Goal: Navigation & Orientation: Find specific page/section

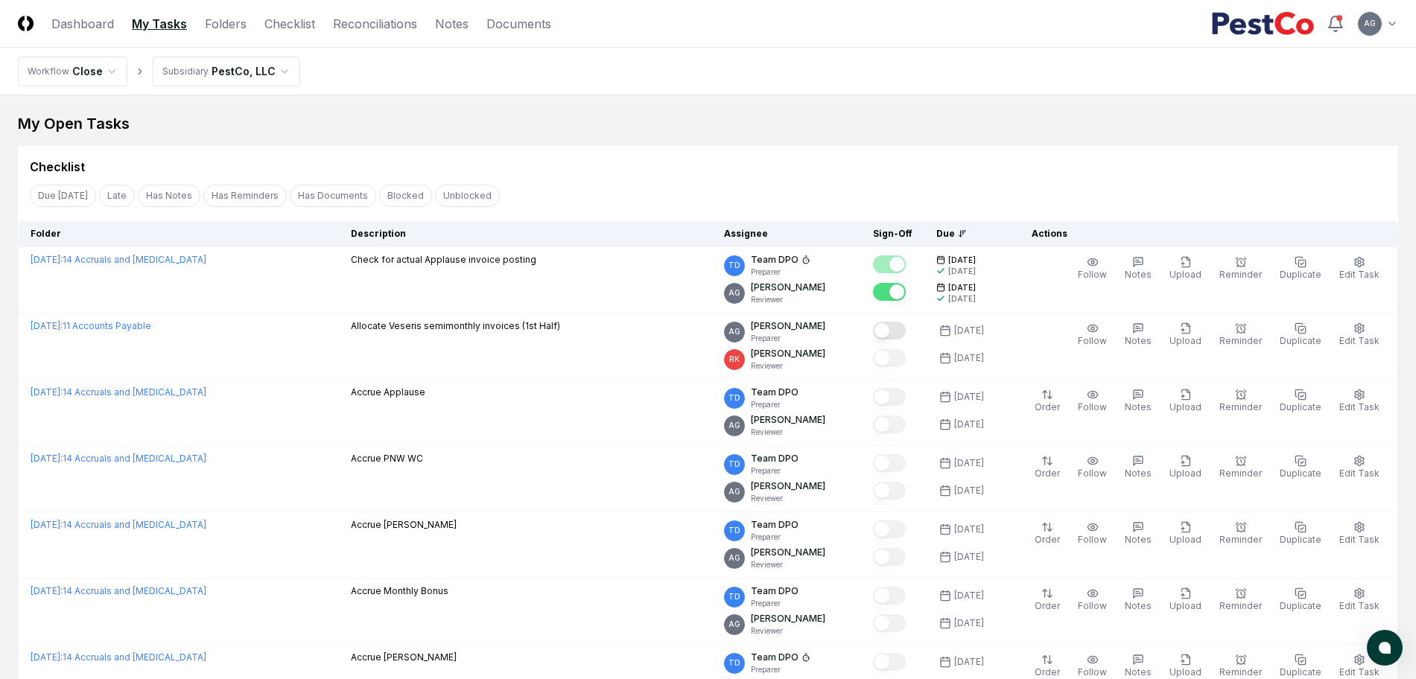
scroll to position [93, 0]
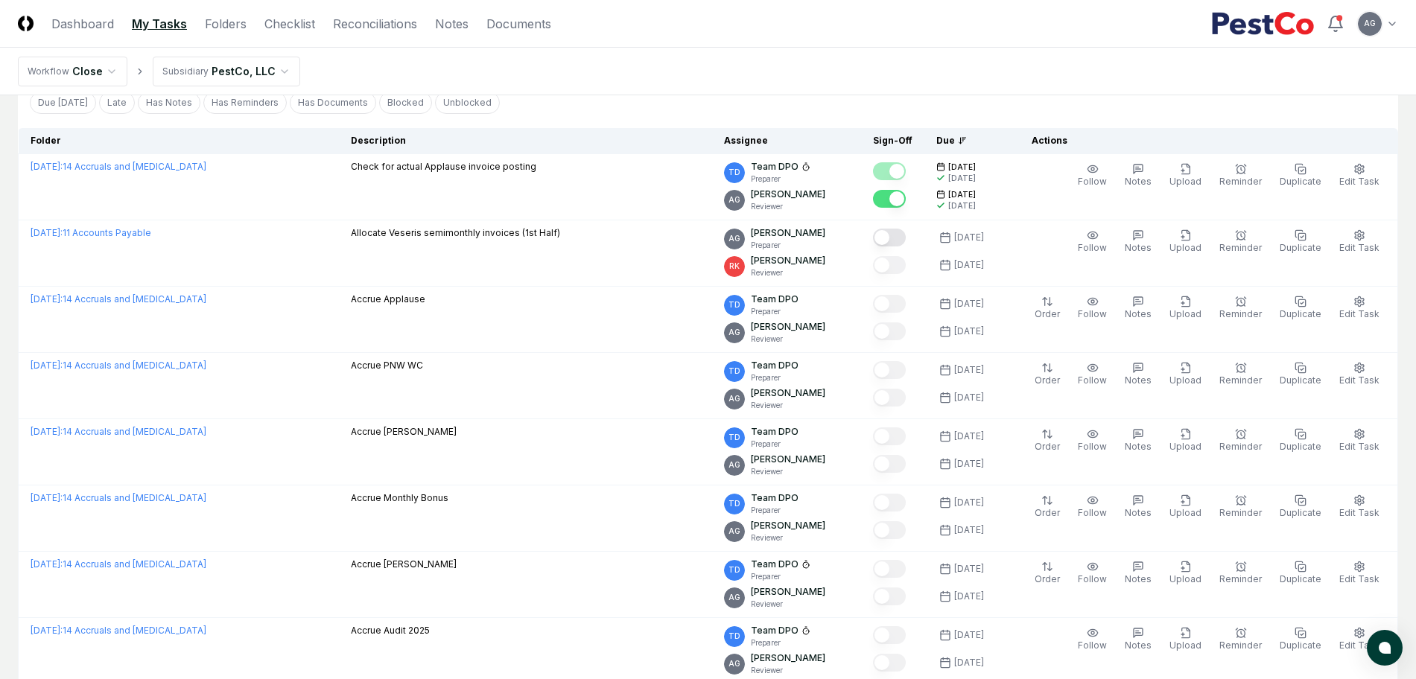
click at [720, 86] on nav "Workflow Close Subsidiary PestCo, LLC" at bounding box center [708, 72] width 1416 height 48
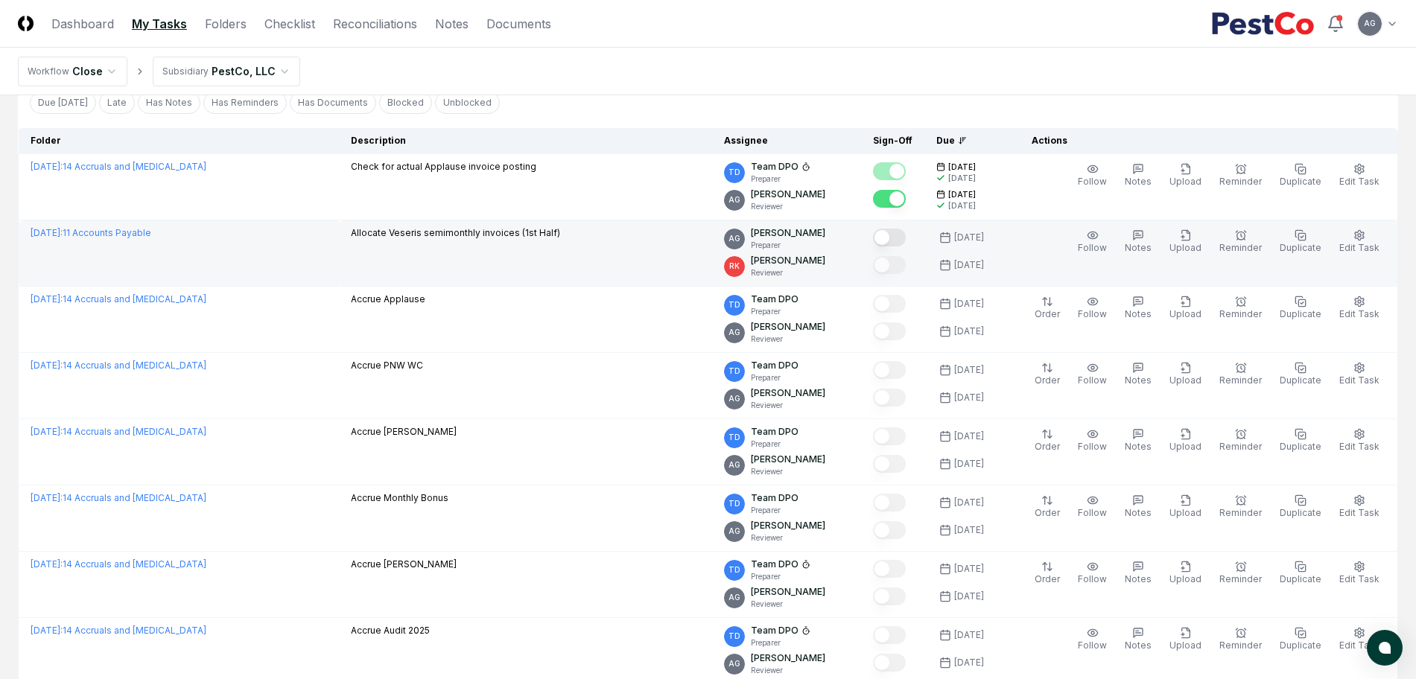
scroll to position [0, 0]
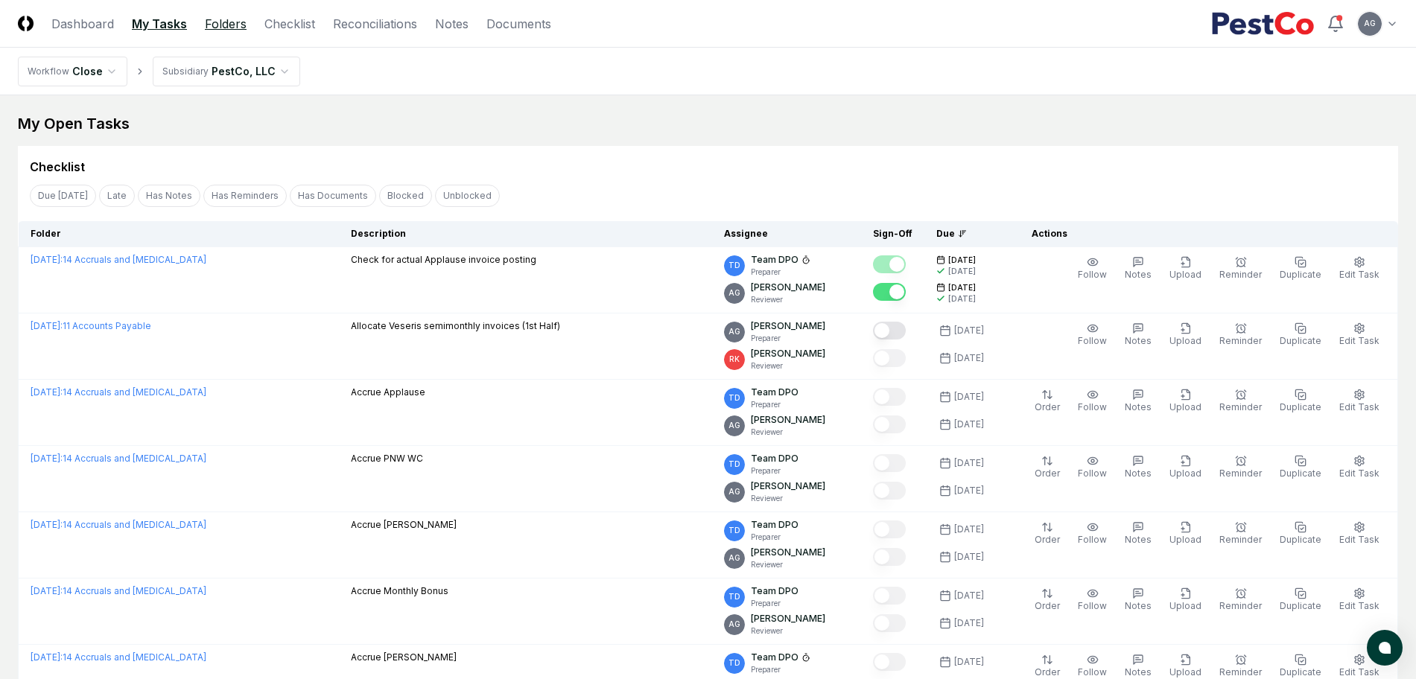
click at [233, 25] on link "Folders" at bounding box center [226, 24] width 42 height 18
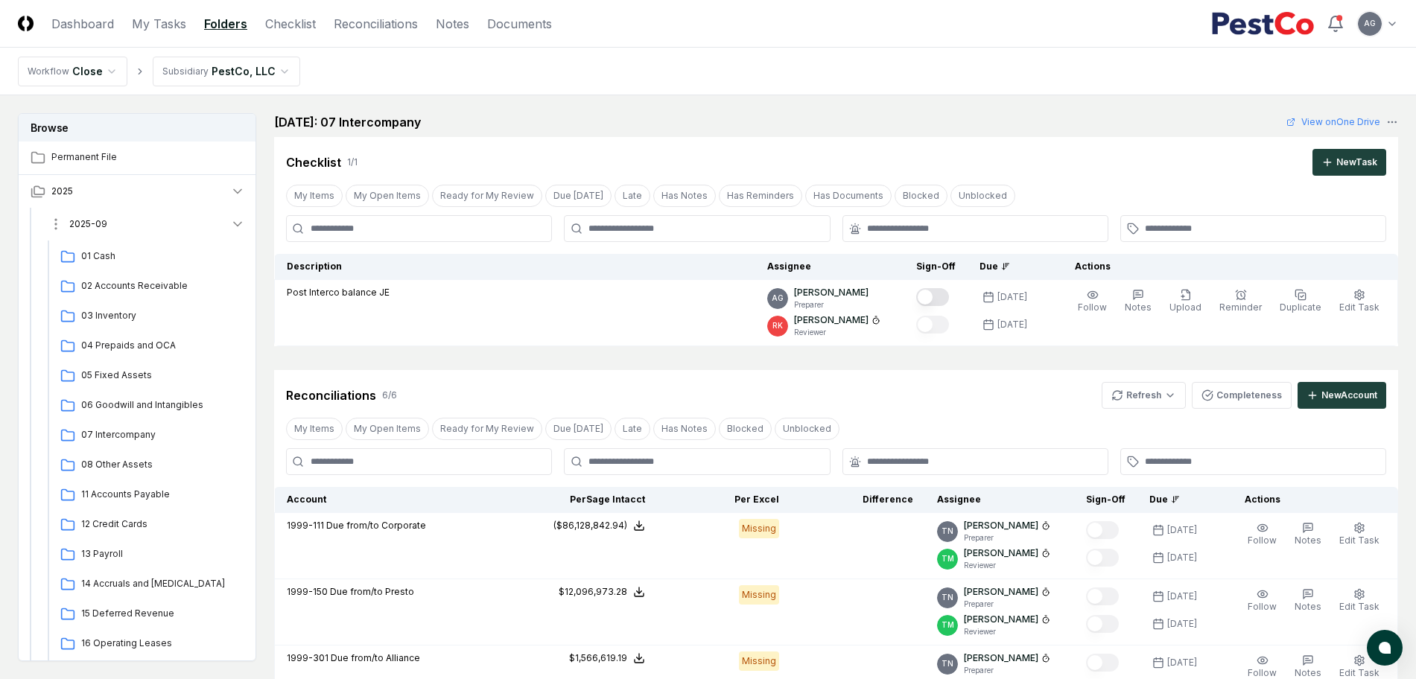
click at [109, 222] on button "2025-09" at bounding box center [146, 224] width 220 height 33
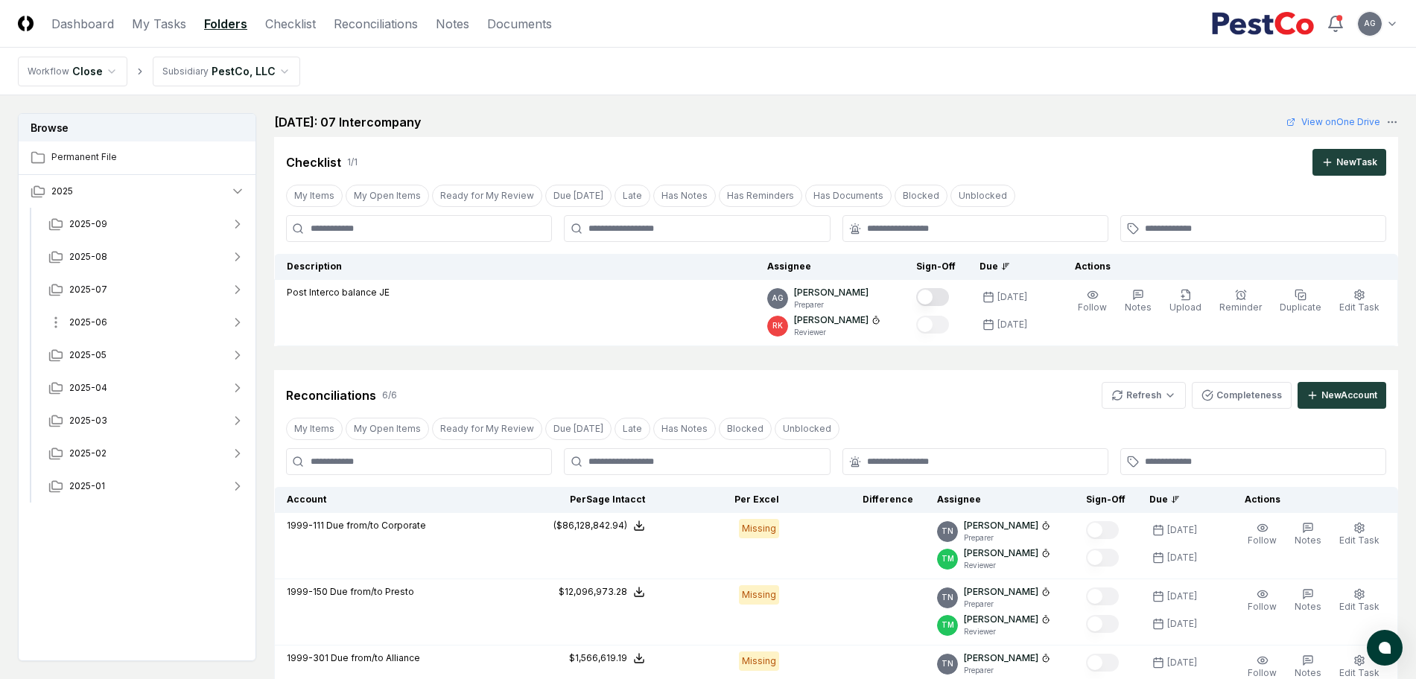
click at [127, 317] on button "2025-06" at bounding box center [146, 322] width 220 height 33
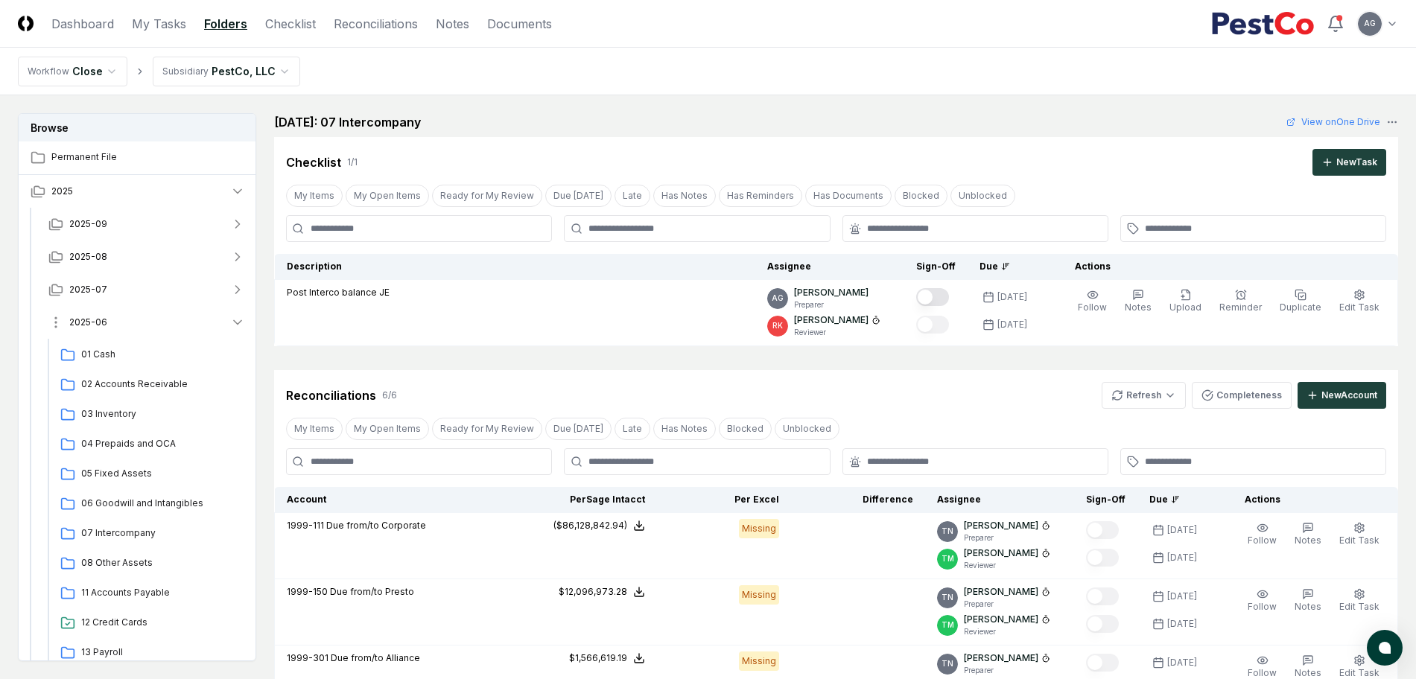
click at [121, 327] on button "2025-06" at bounding box center [146, 322] width 220 height 33
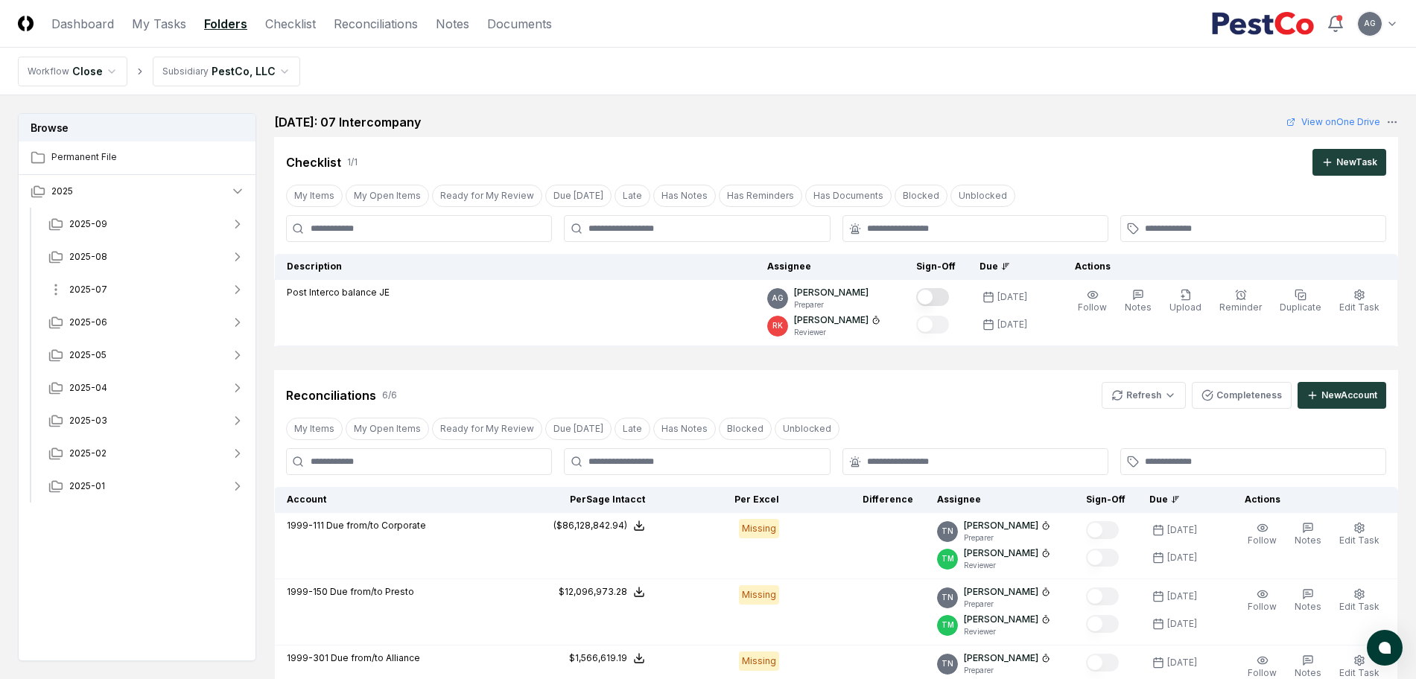
click at [124, 293] on button "2025-07" at bounding box center [146, 289] width 220 height 33
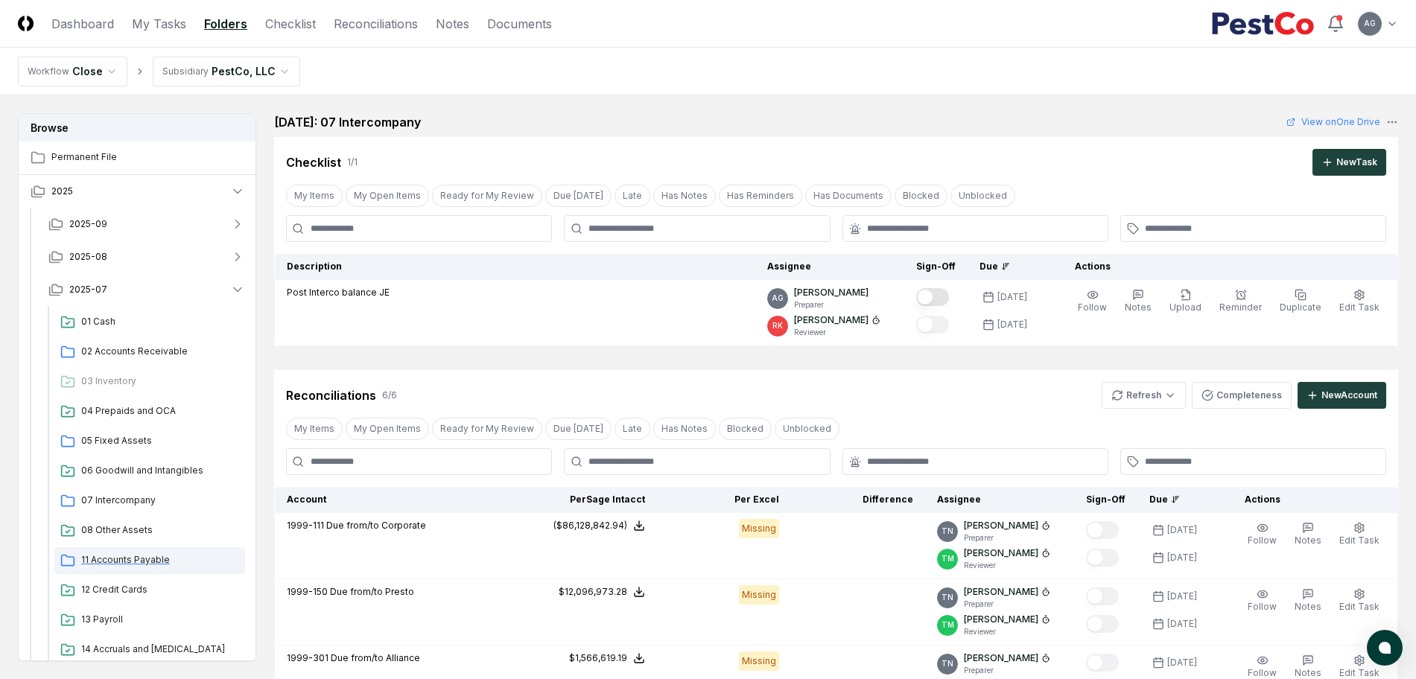
click at [142, 555] on span "11 Accounts Payable" at bounding box center [160, 559] width 158 height 13
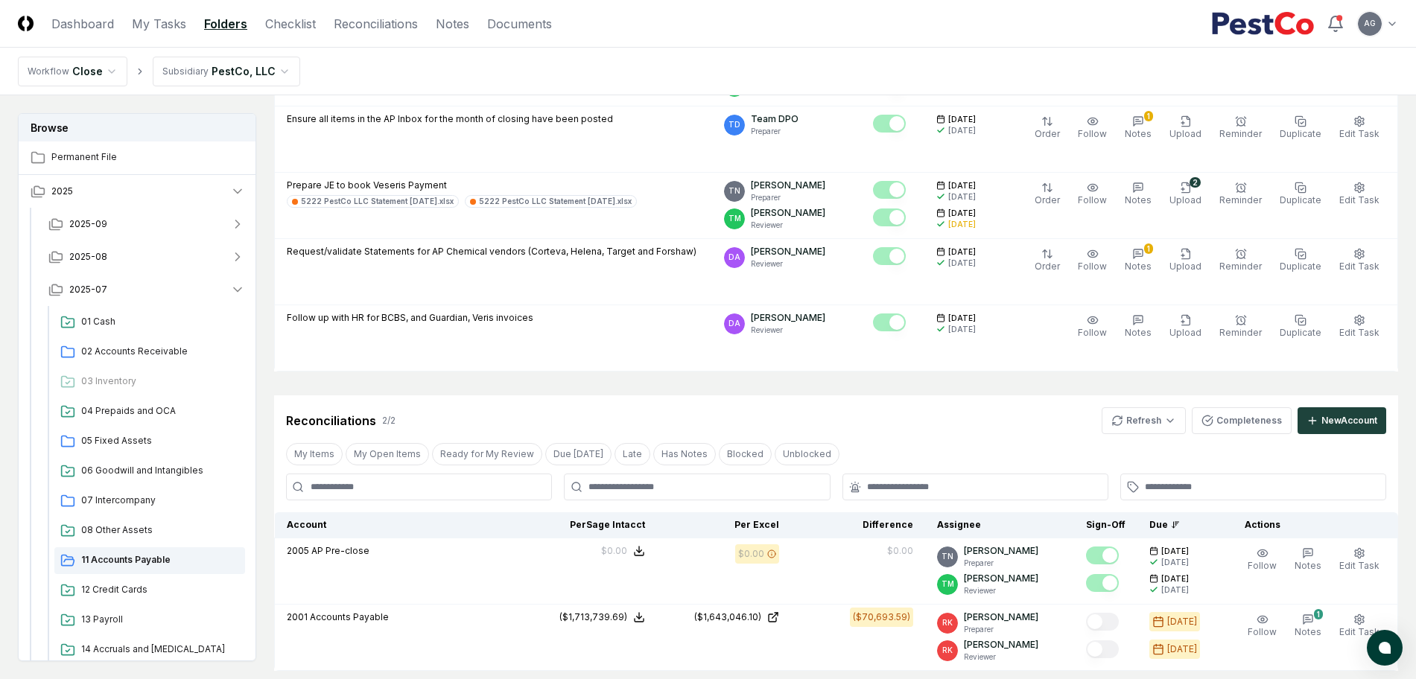
scroll to position [466, 0]
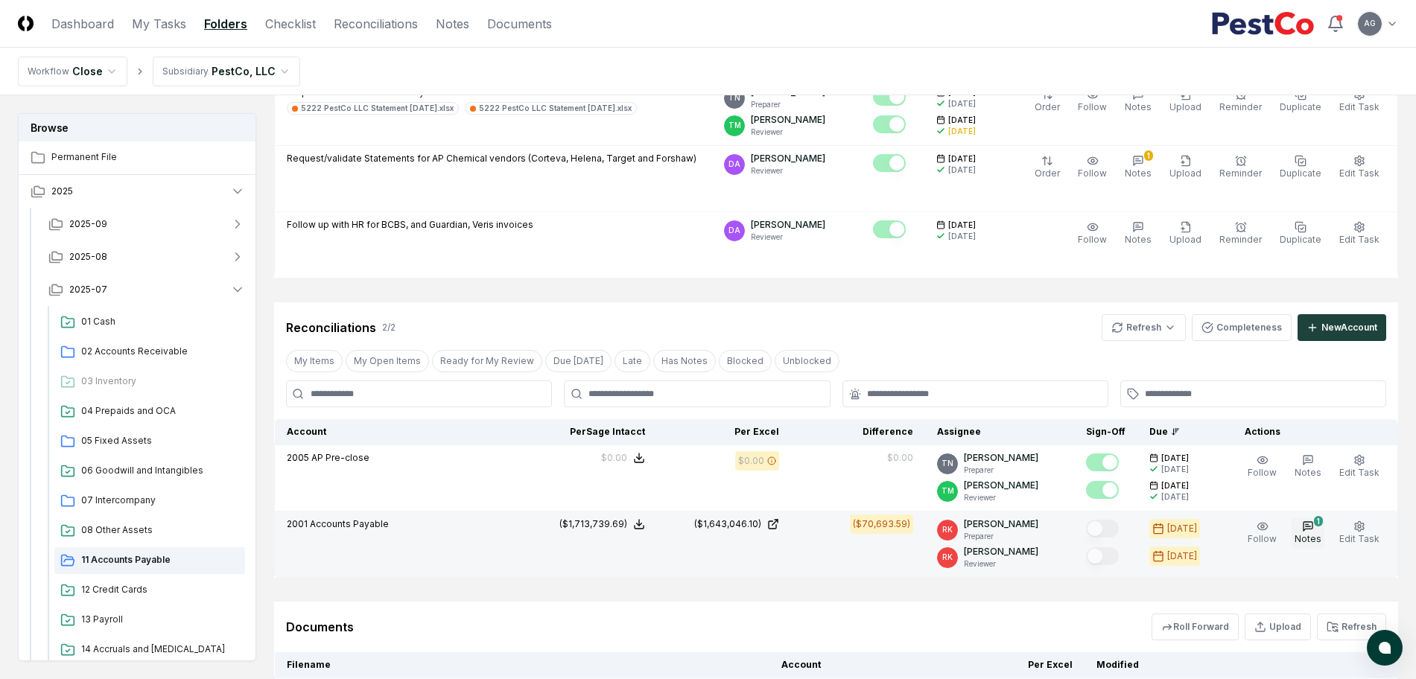
click at [1319, 536] on span "Notes" at bounding box center [1308, 538] width 27 height 11
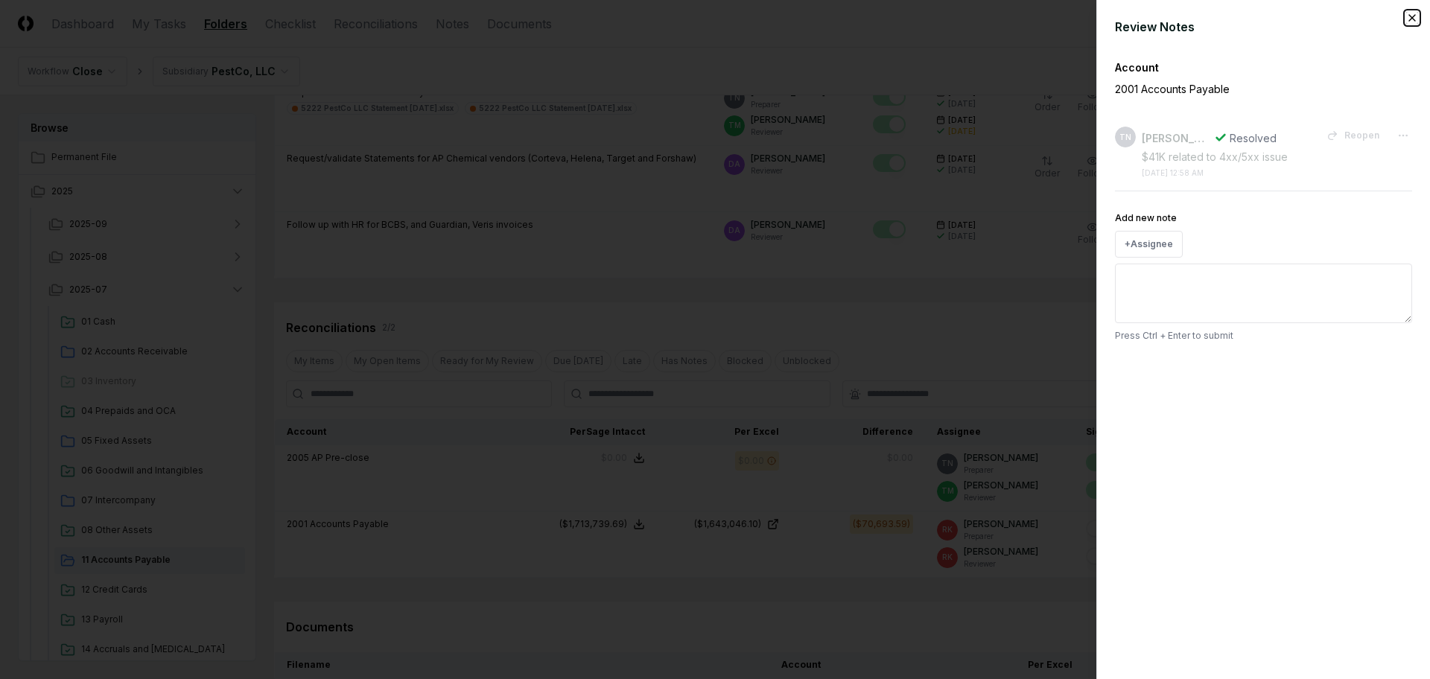
click at [1408, 16] on icon "button" at bounding box center [1412, 18] width 12 height 12
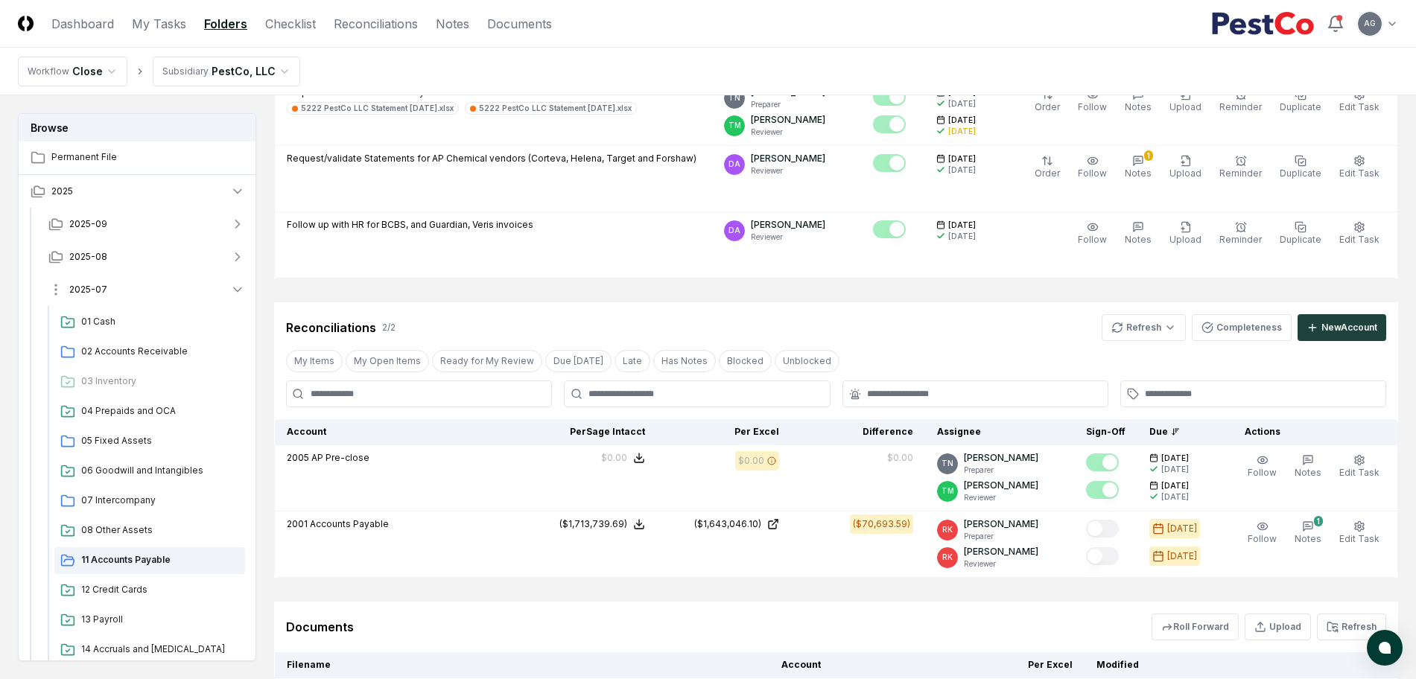
click at [134, 288] on button "2025-07" at bounding box center [146, 289] width 220 height 33
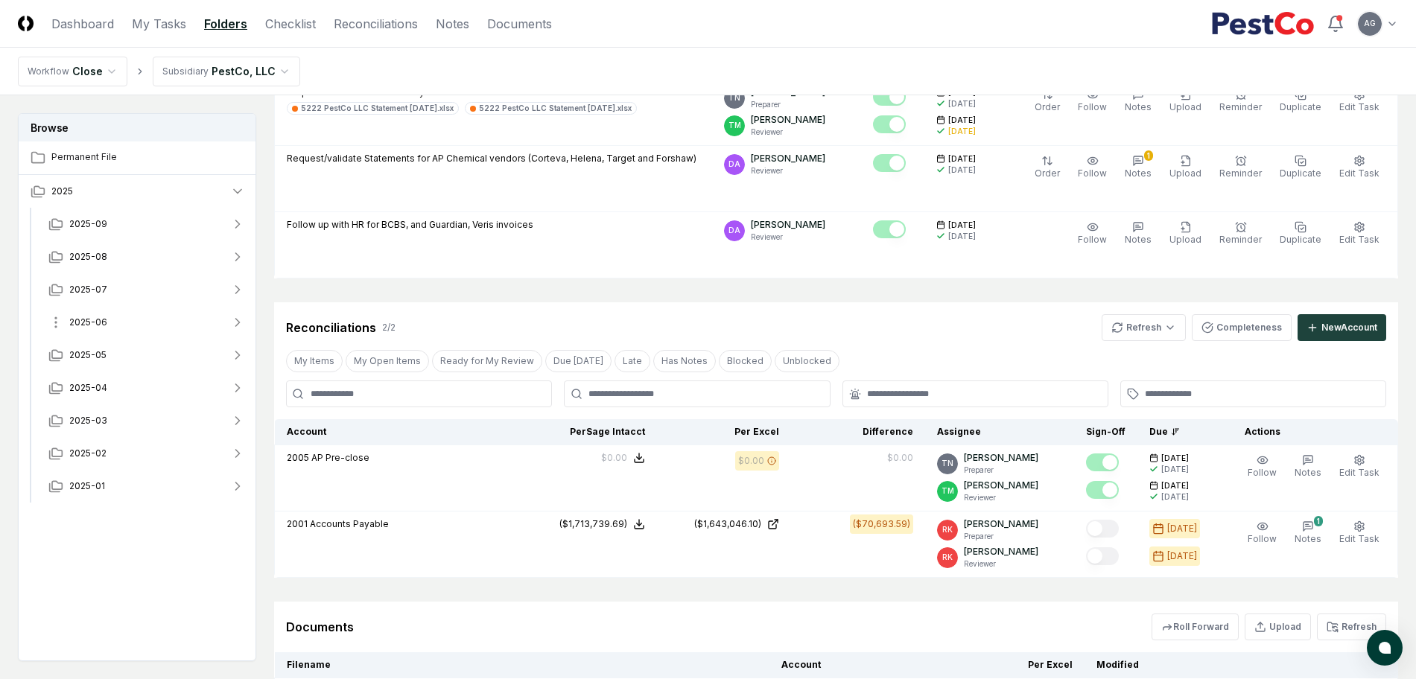
click at [126, 320] on button "2025-06" at bounding box center [146, 322] width 220 height 33
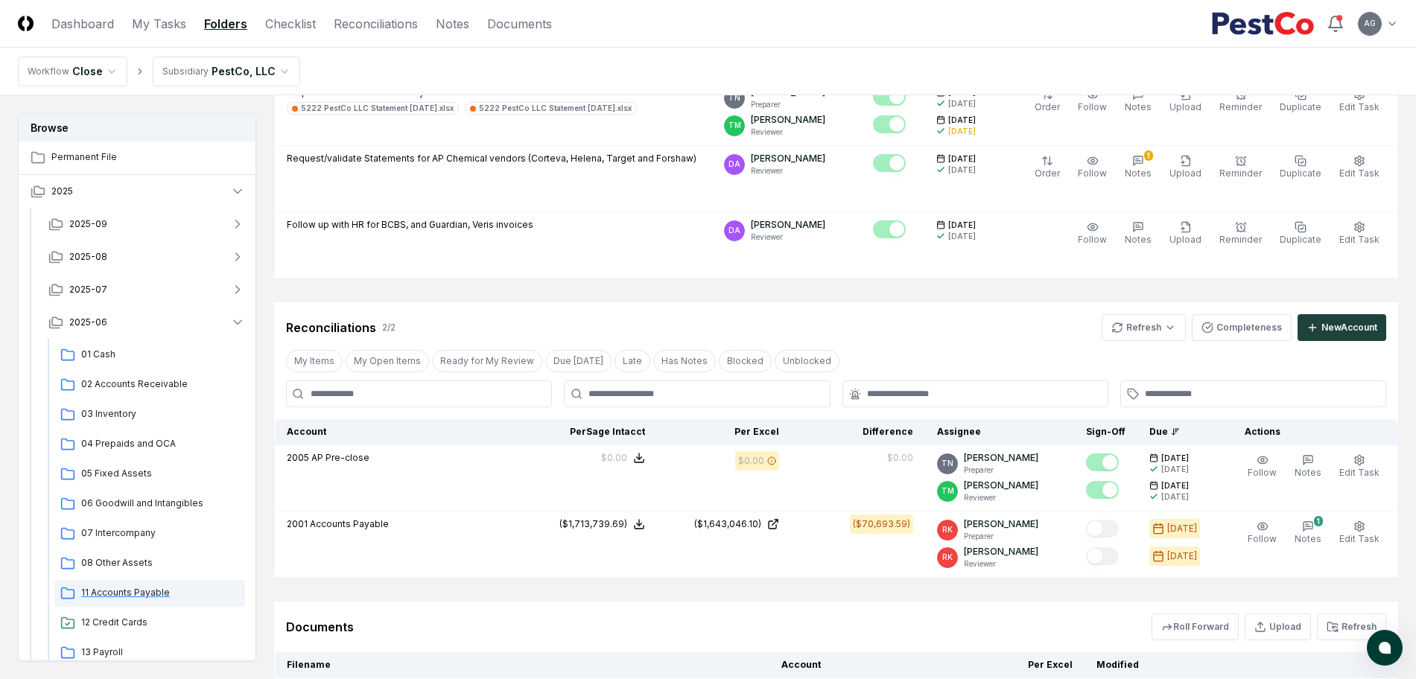
click at [133, 592] on span "11 Accounts Payable" at bounding box center [160, 592] width 158 height 13
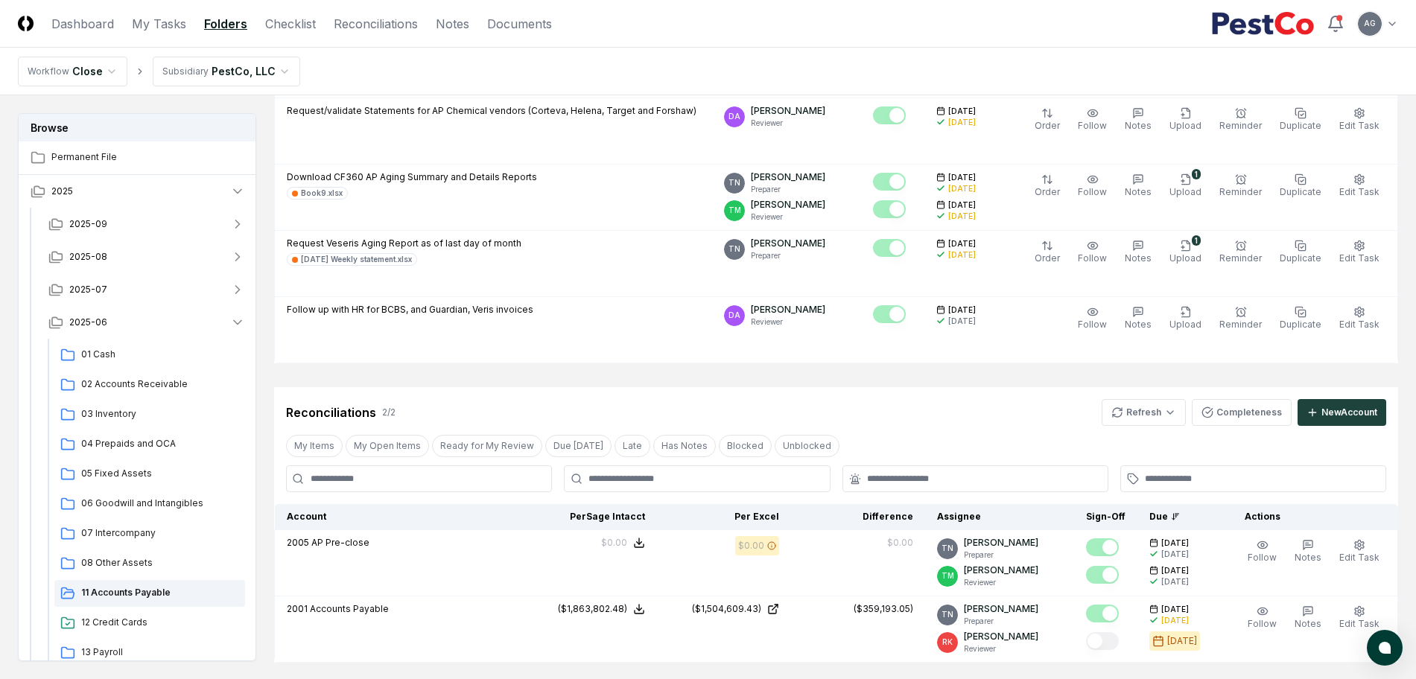
scroll to position [559, 0]
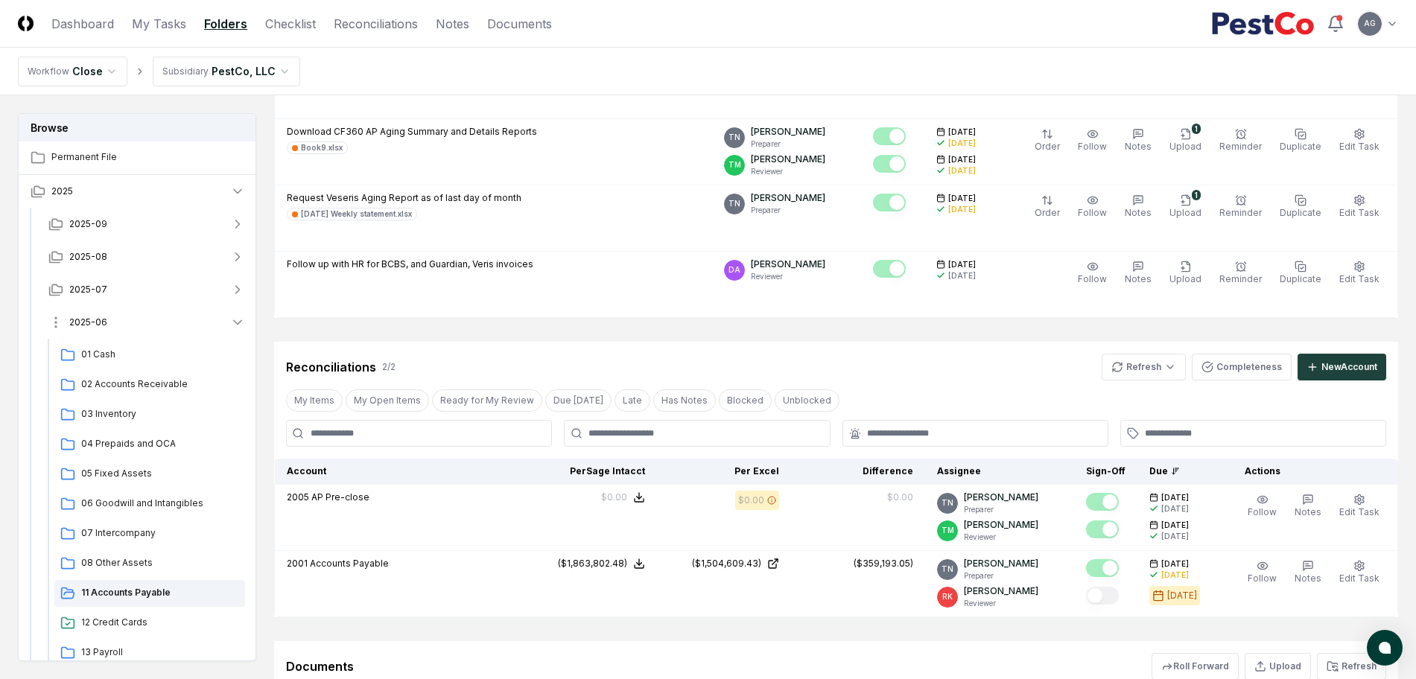
click at [127, 315] on button "2025-06" at bounding box center [146, 322] width 220 height 33
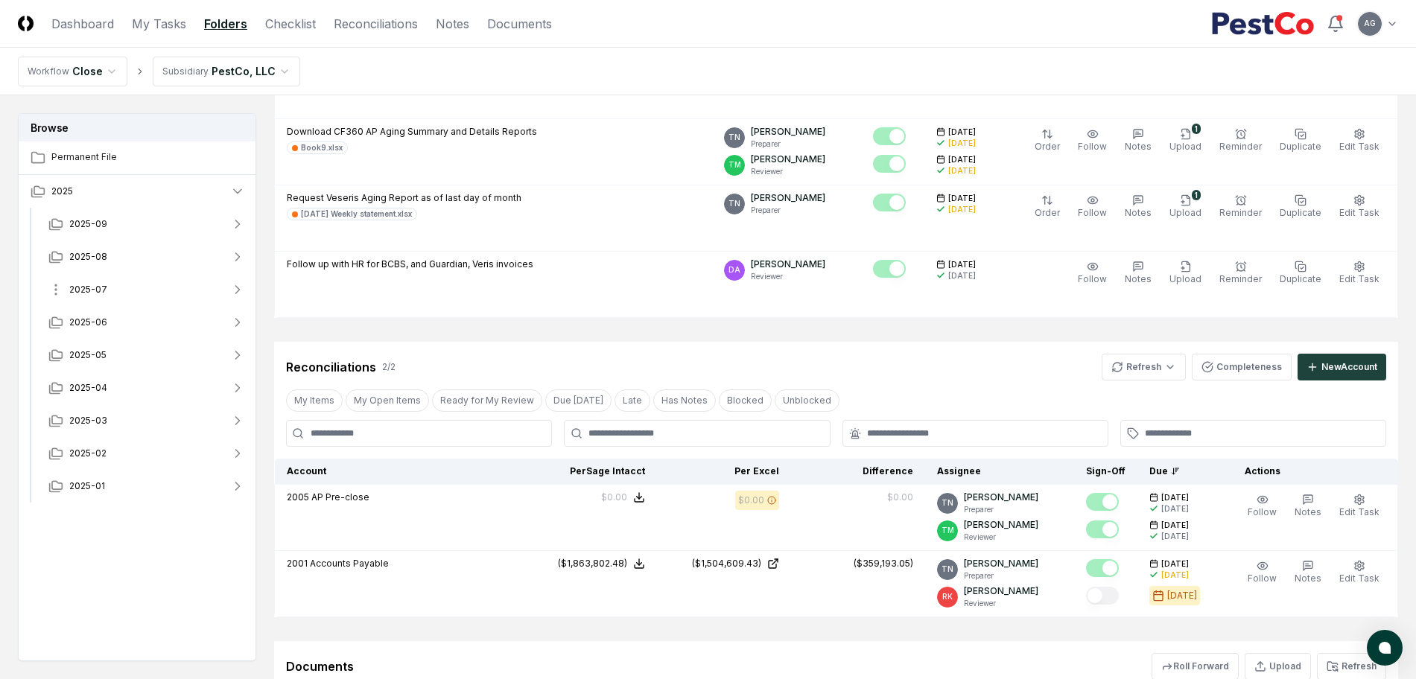
click at [136, 291] on button "2025-07" at bounding box center [146, 289] width 220 height 33
